Goal: Submit feedback/report problem

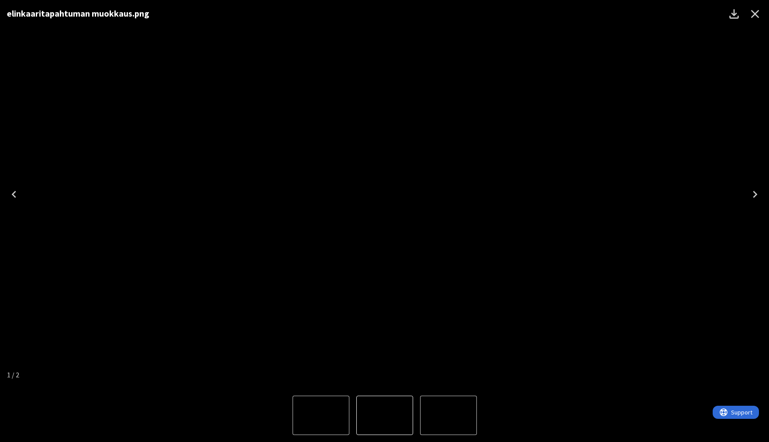
scroll to position [135, 0]
click at [760, 16] on icon "Close" at bounding box center [755, 14] width 14 height 14
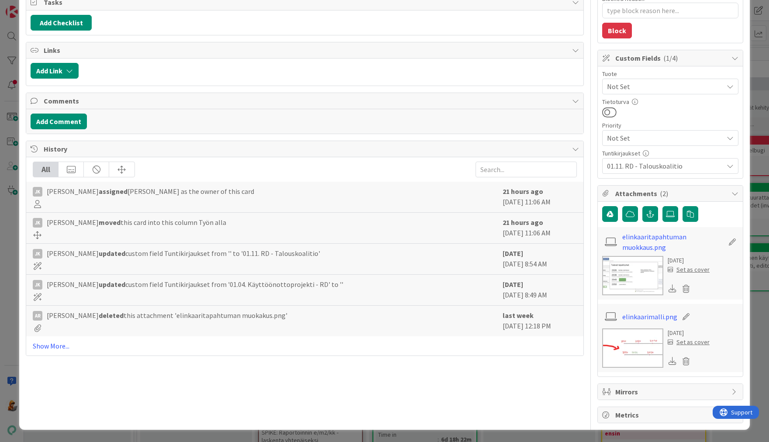
scroll to position [0, 0]
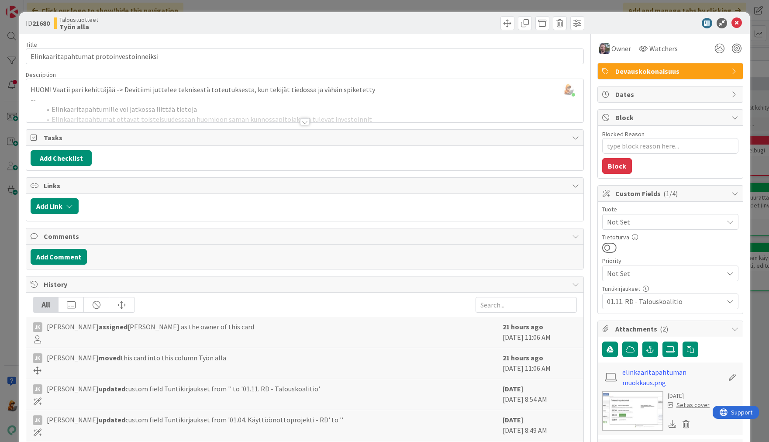
click at [300, 120] on div at bounding box center [305, 121] width 10 height 7
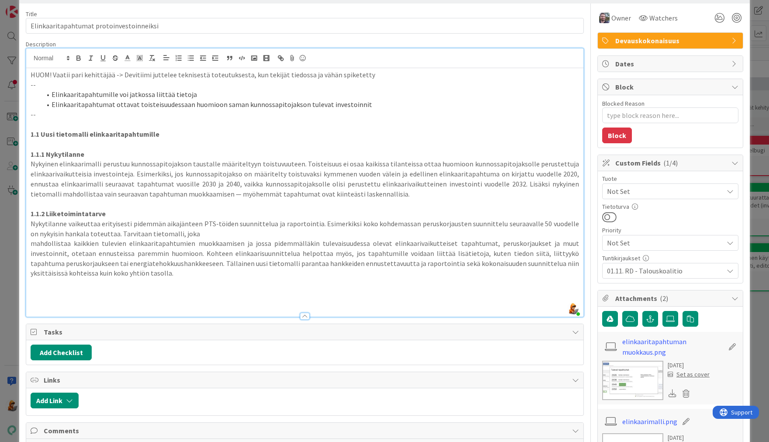
scroll to position [28, 0]
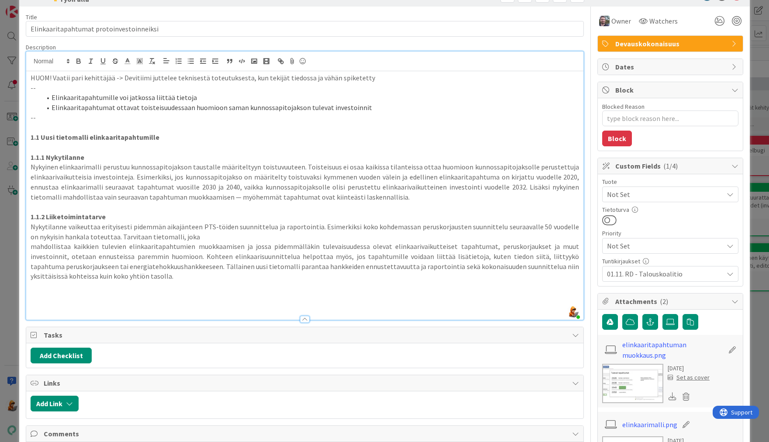
click at [602, 382] on img at bounding box center [632, 383] width 61 height 39
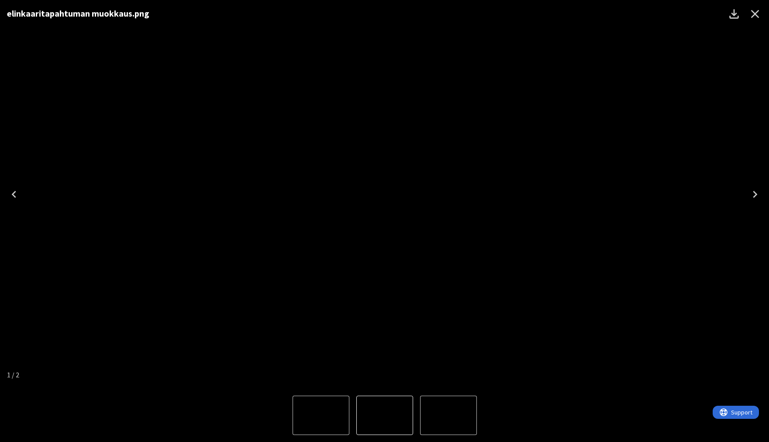
drag, startPoint x: 394, startPoint y: 412, endPoint x: 399, endPoint y: 413, distance: 4.8
click at [385, 415] on img "1 of 2" at bounding box center [385, 415] width 0 height 0
click at [449, 415] on img "2 of 2" at bounding box center [449, 415] width 0 height 0
click at [321, 415] on img "1 of 2" at bounding box center [321, 415] width 0 height 0
click at [449, 415] on img "2 of 2" at bounding box center [449, 415] width 0 height 0
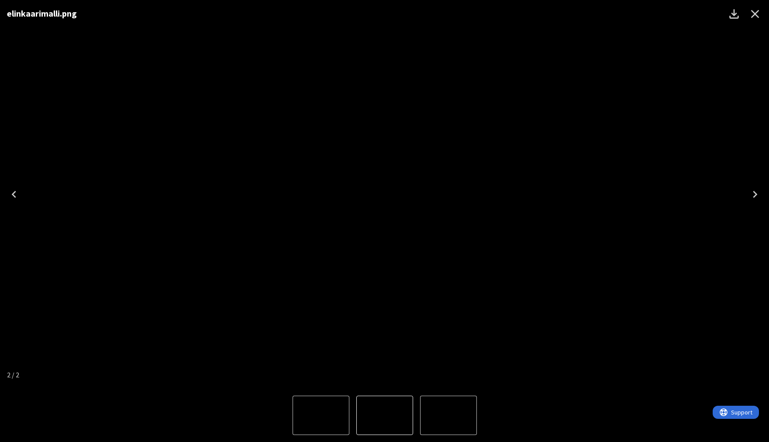
click at [311, 404] on button "1 of 2" at bounding box center [321, 415] width 57 height 39
click at [754, 17] on icon "Close" at bounding box center [755, 14] width 14 height 14
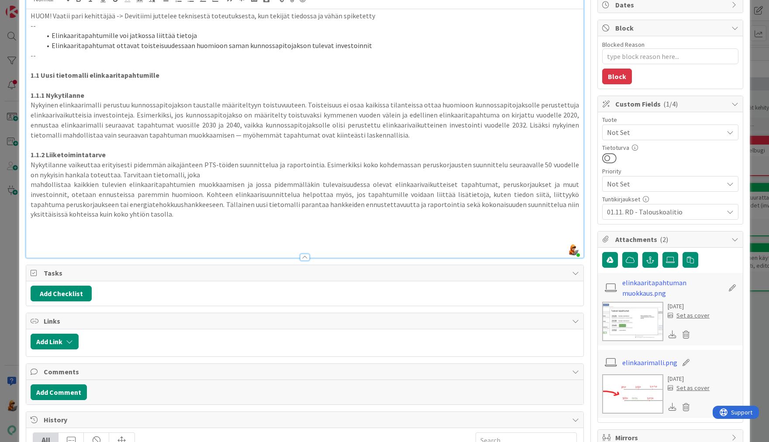
scroll to position [76, 0]
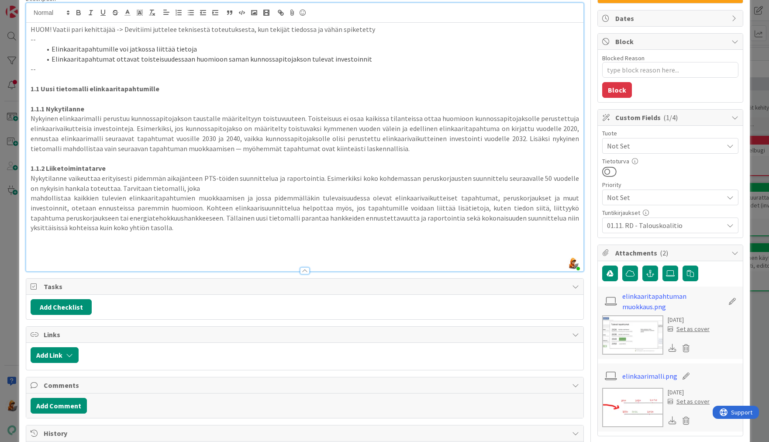
click at [628, 337] on img at bounding box center [632, 334] width 61 height 39
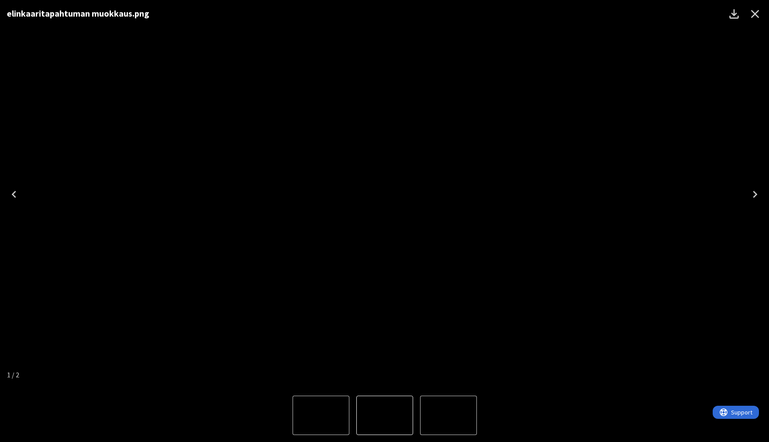
click at [758, 15] on icon "Close" at bounding box center [755, 14] width 14 height 14
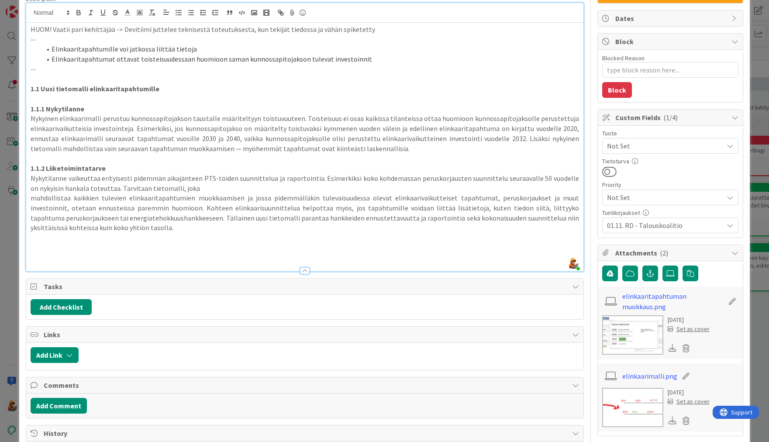
click at [619, 400] on img at bounding box center [632, 407] width 61 height 39
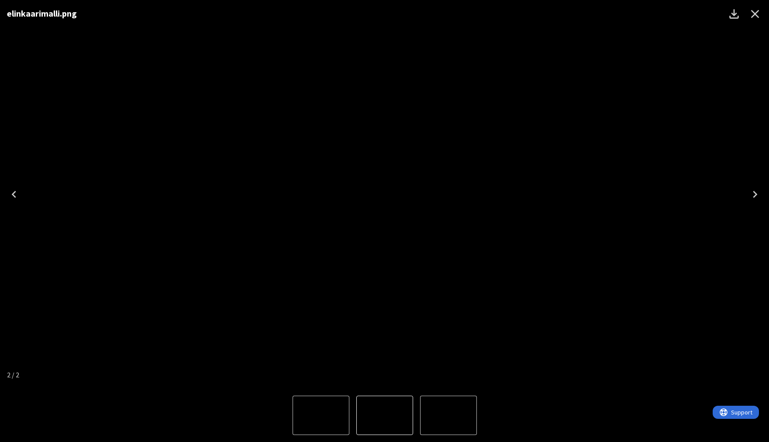
click at [756, 16] on icon "Close" at bounding box center [755, 14] width 14 height 14
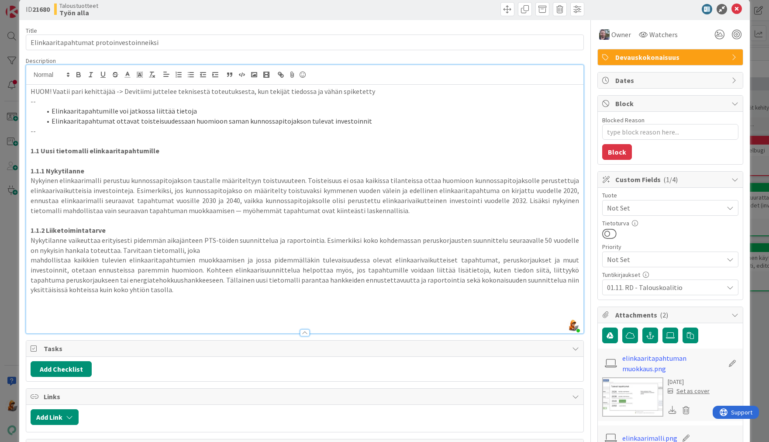
scroll to position [0, 0]
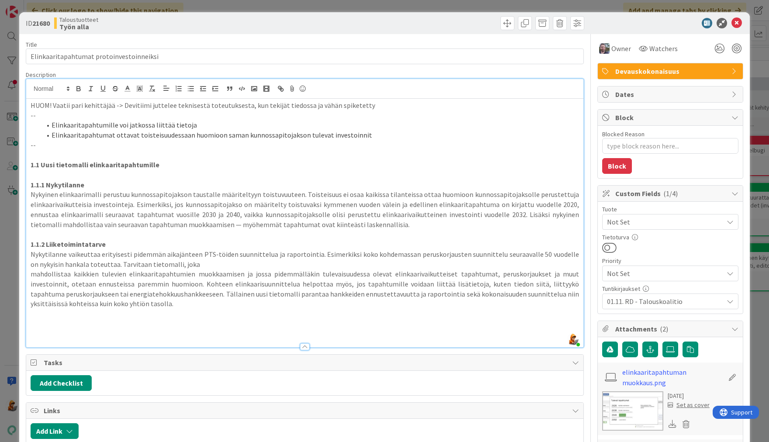
type textarea "x"
